Goal: Obtain resource: Download file/media

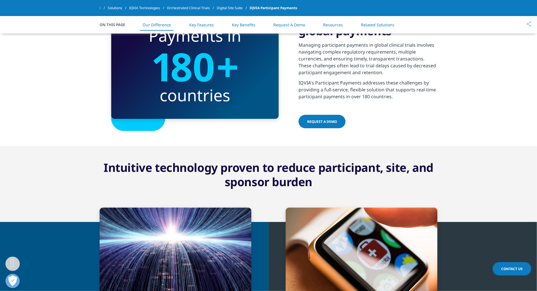
click at [193, 102] on div at bounding box center [194, 65] width 167 height 107
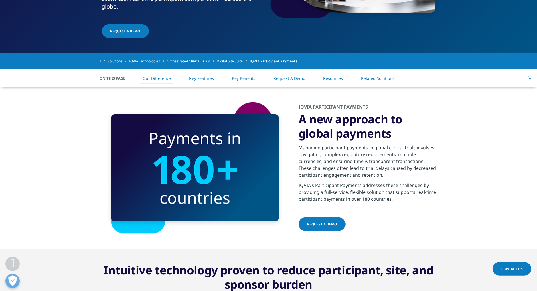
scroll to position [153, 0]
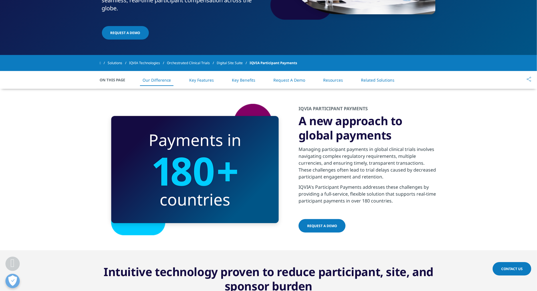
click at [190, 173] on div at bounding box center [194, 169] width 167 height 107
drag, startPoint x: 188, startPoint y: 156, endPoint x: 239, endPoint y: 165, distance: 51.7
click at [239, 165] on div at bounding box center [194, 169] width 167 height 107
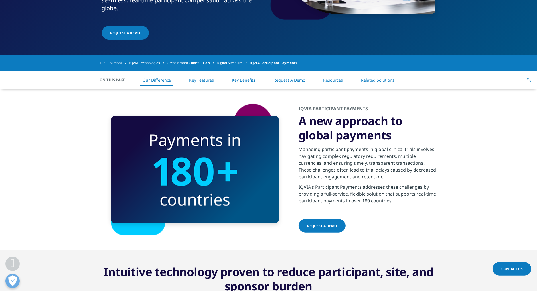
click at [239, 165] on div at bounding box center [194, 169] width 167 height 107
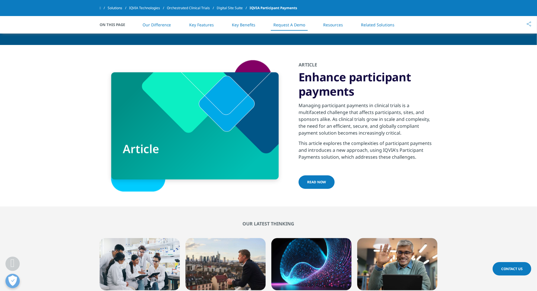
scroll to position [1214, 0]
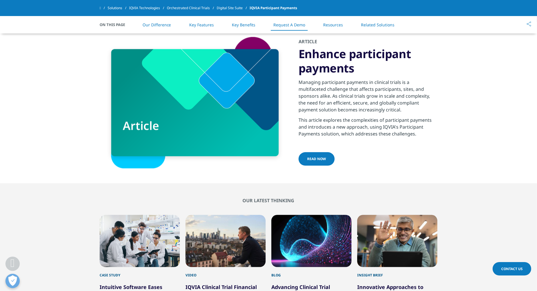
click at [325, 162] on link "READ NOW" at bounding box center [316, 158] width 36 height 13
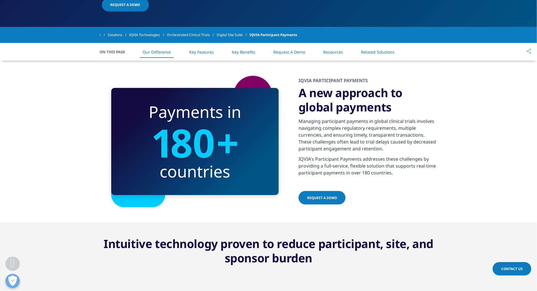
scroll to position [180, 0]
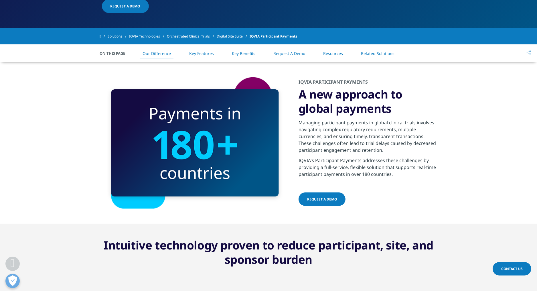
drag, startPoint x: 48, startPoint y: 128, endPoint x: 51, endPoint y: 129, distance: 3.3
click at [48, 128] on section "IQVIA PARTICIPANT PAYMENTS A new approach to global payments Managing participa…" at bounding box center [268, 142] width 537 height 161
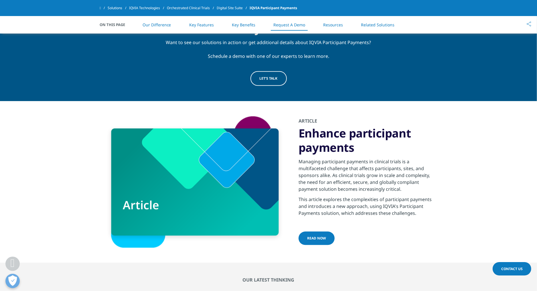
scroll to position [1136, 0]
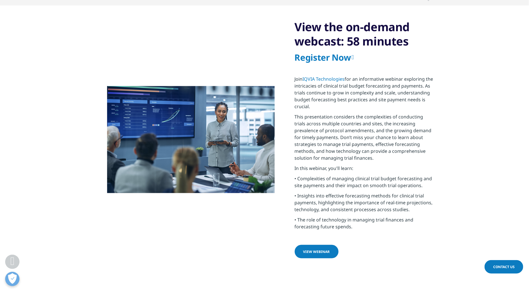
scroll to position [50, 338]
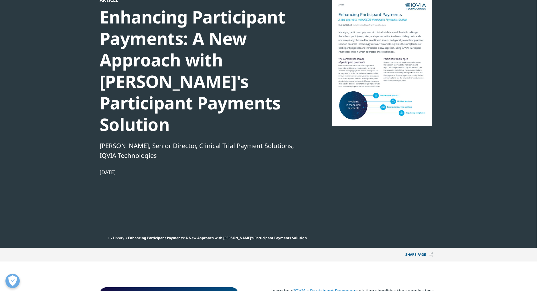
scroll to position [183, 0]
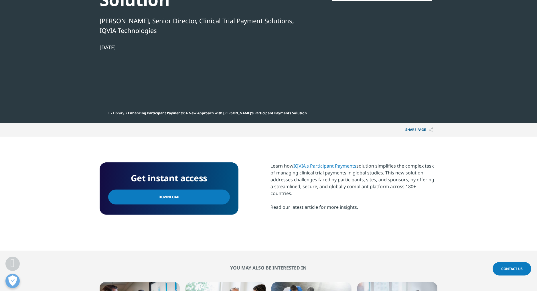
click at [176, 194] on span "Download" at bounding box center [169, 197] width 21 height 6
